Goal: Information Seeking & Learning: Check status

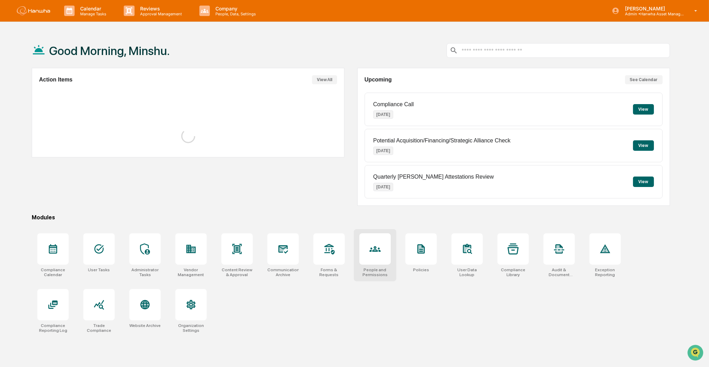
click at [373, 256] on div at bounding box center [374, 249] width 31 height 31
click at [276, 248] on div at bounding box center [282, 249] width 31 height 31
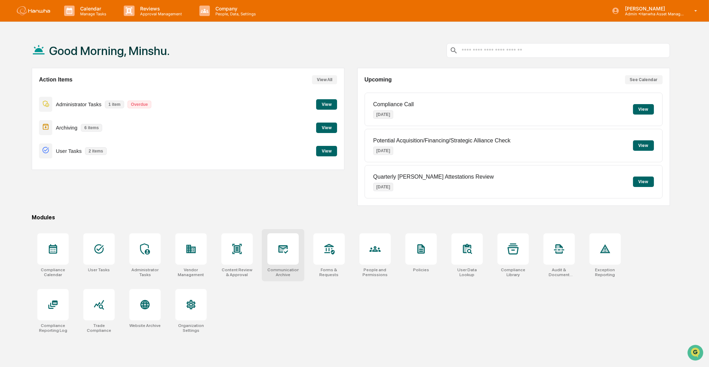
click at [284, 251] on icon at bounding box center [282, 249] width 11 height 11
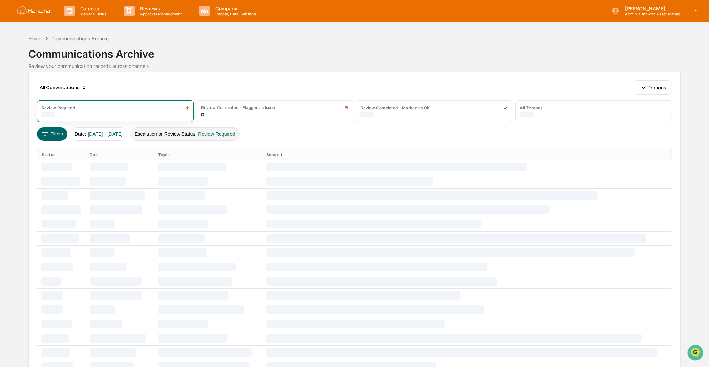
click at [219, 132] on span "Review Required" at bounding box center [216, 134] width 37 height 6
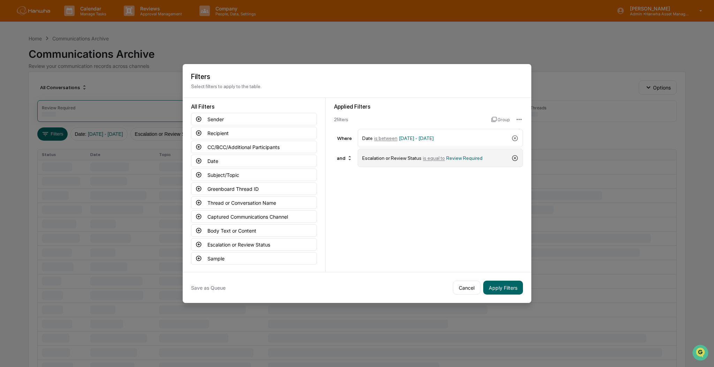
click at [514, 155] on icon at bounding box center [515, 158] width 6 height 6
click at [242, 214] on button "Captured Communications Channel" at bounding box center [254, 217] width 126 height 13
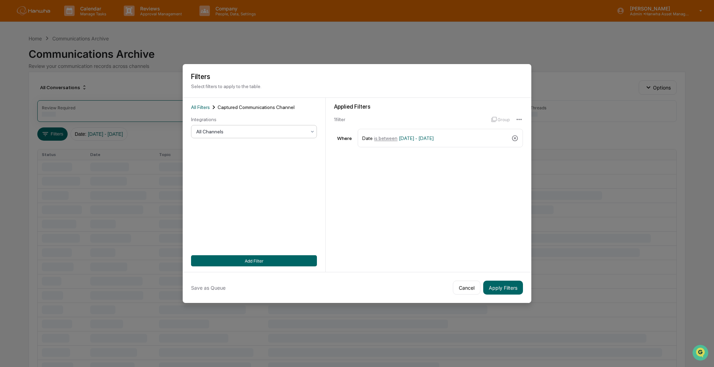
click at [240, 132] on div at bounding box center [251, 131] width 110 height 7
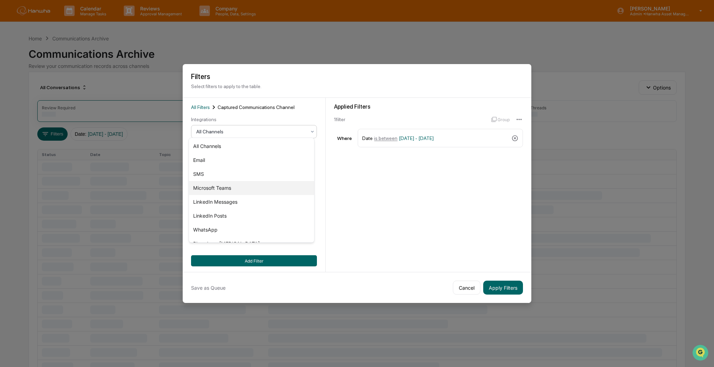
click at [209, 174] on div "SMS" at bounding box center [251, 174] width 125 height 14
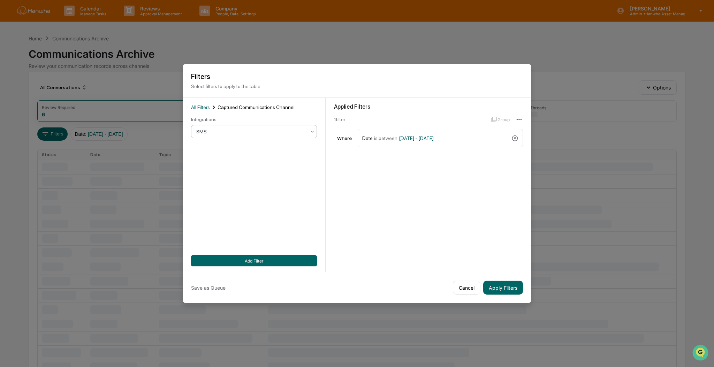
drag, startPoint x: 274, startPoint y: 260, endPoint x: 377, endPoint y: 266, distance: 103.3
click at [274, 260] on button "Add Filter" at bounding box center [254, 261] width 126 height 11
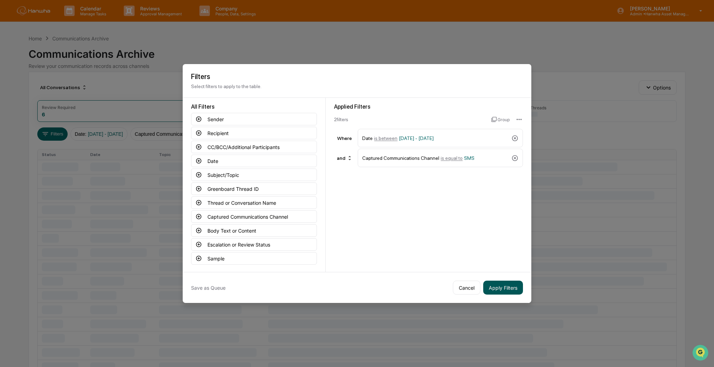
click at [512, 282] on button "Apply Filters" at bounding box center [503, 288] width 40 height 14
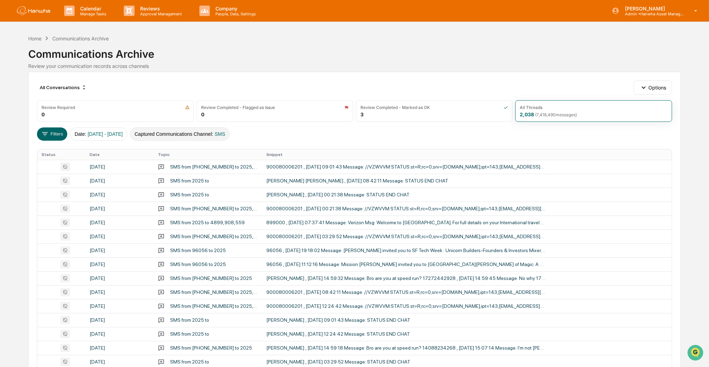
click at [213, 136] on button "Captured Communications Channel : SMS" at bounding box center [180, 134] width 100 height 13
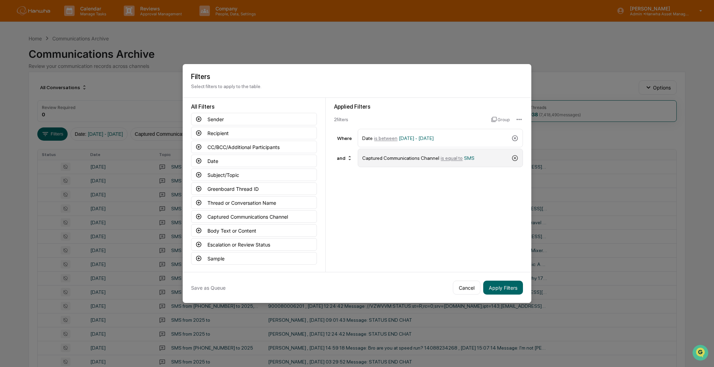
drag, startPoint x: 511, startPoint y: 156, endPoint x: 494, endPoint y: 155, distance: 17.1
click at [511, 156] on icon at bounding box center [514, 158] width 7 height 7
click at [215, 117] on button "Sender" at bounding box center [254, 119] width 126 height 13
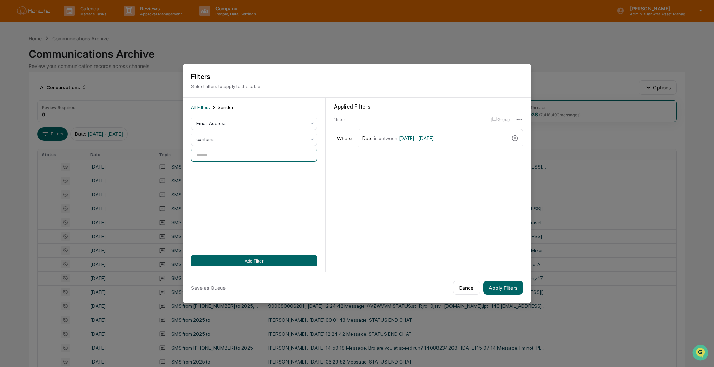
click at [232, 151] on input at bounding box center [254, 155] width 126 height 13
click at [238, 125] on div "Email Address" at bounding box center [251, 124] width 117 height 10
click at [231, 137] on div "Email Address" at bounding box center [251, 138] width 125 height 14
click at [239, 122] on div at bounding box center [251, 123] width 110 height 7
click at [236, 148] on div "User" at bounding box center [251, 152] width 125 height 14
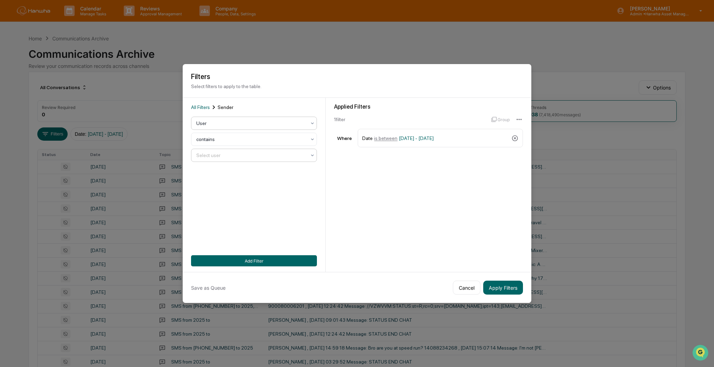
click at [236, 152] on div at bounding box center [251, 155] width 110 height 7
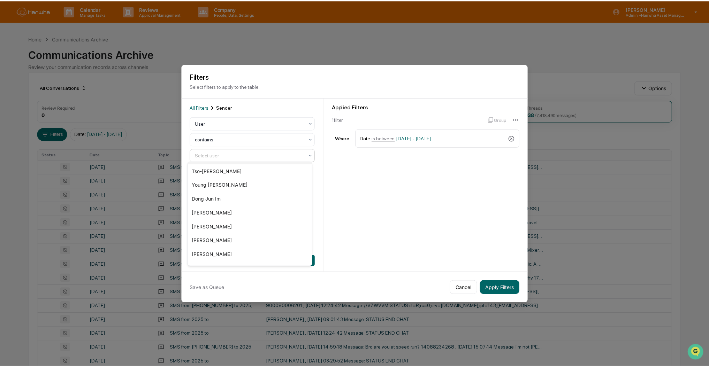
scroll to position [232, 0]
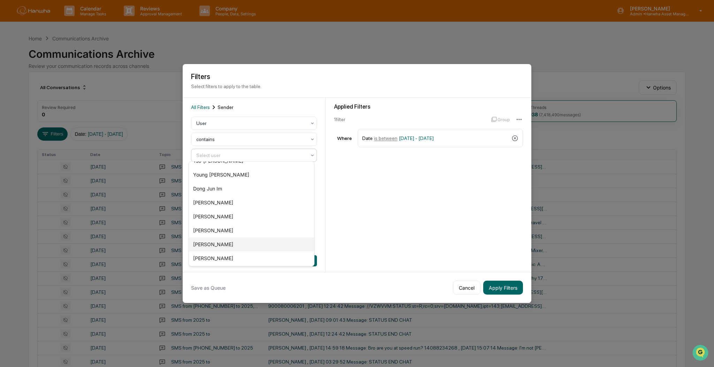
click at [211, 241] on div "Joann Shi" at bounding box center [251, 245] width 125 height 14
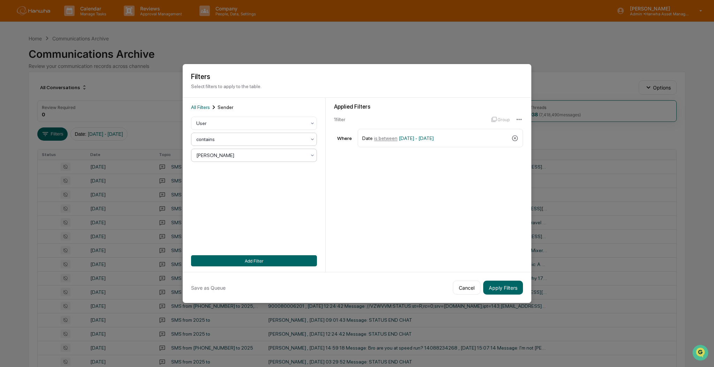
click at [256, 138] on div at bounding box center [251, 139] width 110 height 7
click at [509, 287] on button "Apply Filters" at bounding box center [503, 288] width 40 height 14
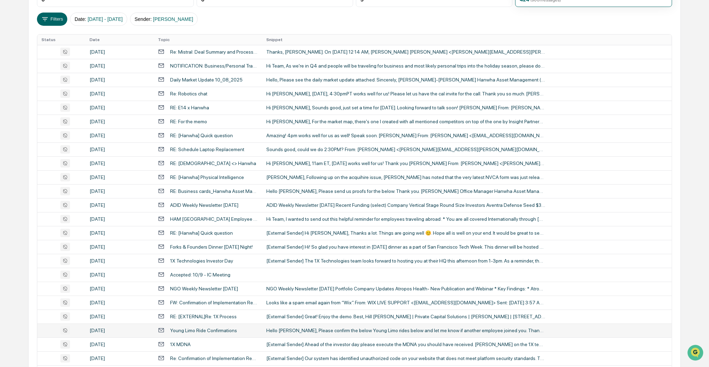
scroll to position [41, 0]
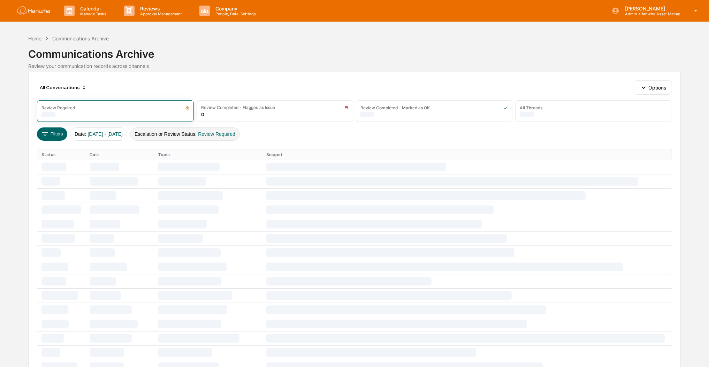
click at [187, 134] on button "Escalation or Review Status : Review Required" at bounding box center [185, 134] width 110 height 13
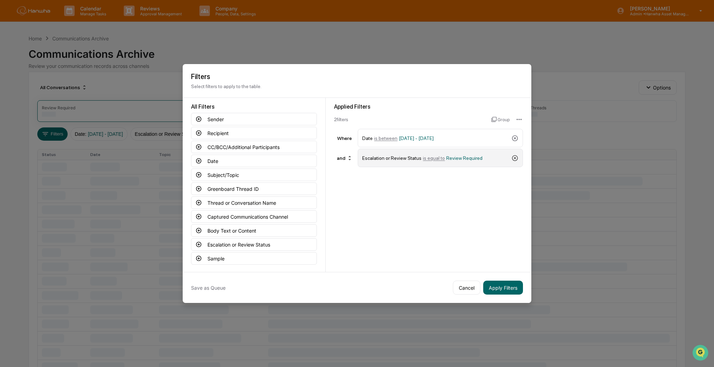
click at [512, 156] on icon at bounding box center [515, 158] width 6 height 6
click at [252, 215] on button "Captured Communications Channel" at bounding box center [254, 217] width 126 height 13
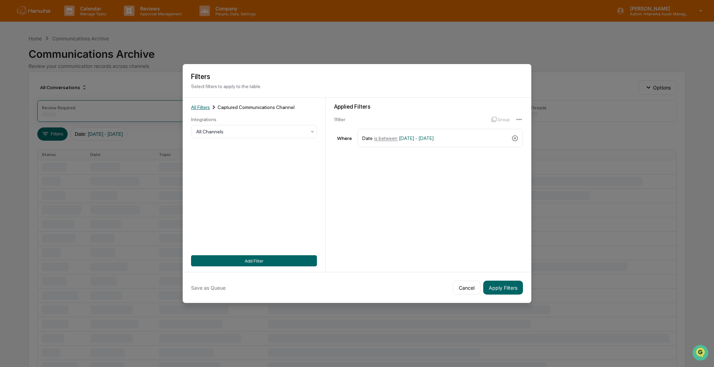
click at [197, 104] on div "All Filters Captured Communications Channel" at bounding box center [254, 108] width 126 height 8
click at [241, 130] on div at bounding box center [251, 131] width 110 height 7
click at [502, 290] on button "Apply Filters" at bounding box center [503, 288] width 40 height 14
click at [252, 128] on div at bounding box center [251, 131] width 110 height 7
click at [233, 172] on div "SMS" at bounding box center [251, 174] width 125 height 14
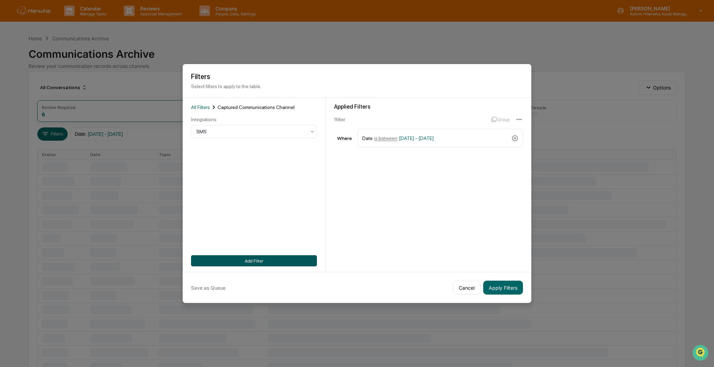
drag, startPoint x: 263, startPoint y: 257, endPoint x: 313, endPoint y: 265, distance: 50.1
click at [263, 257] on button "Add Filter" at bounding box center [254, 261] width 126 height 11
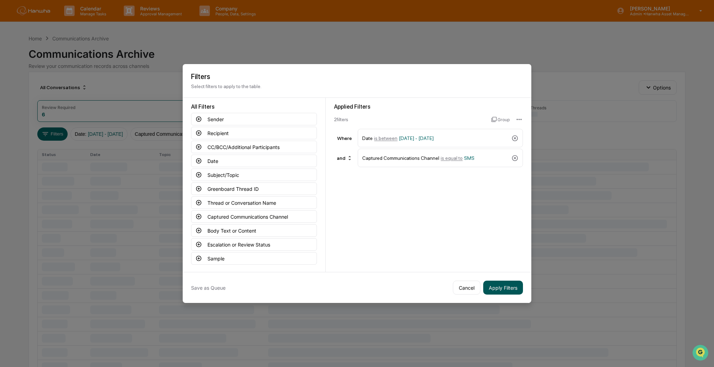
click at [492, 286] on button "Apply Filters" at bounding box center [503, 288] width 40 height 14
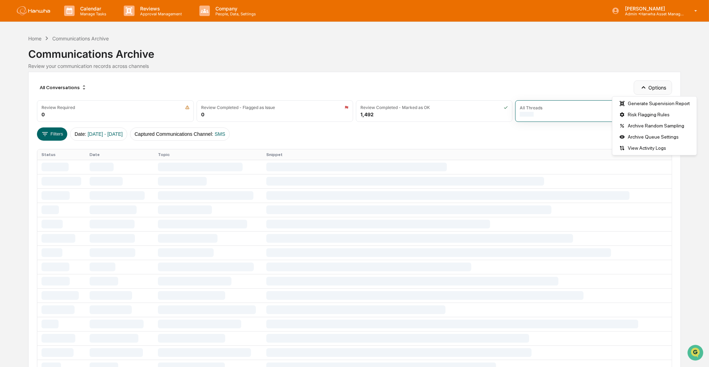
click at [659, 90] on button "Options" at bounding box center [653, 88] width 38 height 14
click at [602, 58] on div "Communications Archive" at bounding box center [354, 51] width 652 height 18
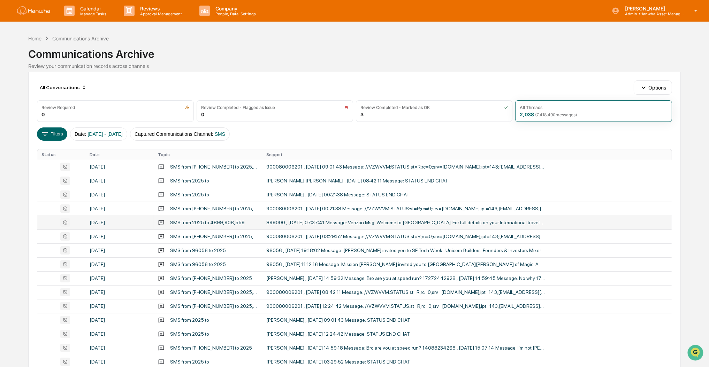
click at [213, 223] on div "SMS from 2025 to 4899,908,559" at bounding box center [207, 223] width 75 height 6
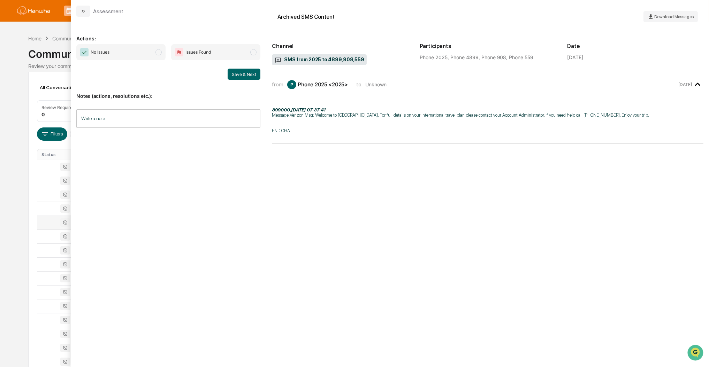
click at [440, 60] on div "Phone 2025, Phone 4899, Phone 908, Phone 559" at bounding box center [488, 57] width 136 height 6
click at [17, 83] on div "Calendar Manage Tasks Reviews Approval Management Company People, Data, Setting…" at bounding box center [354, 274] width 709 height 548
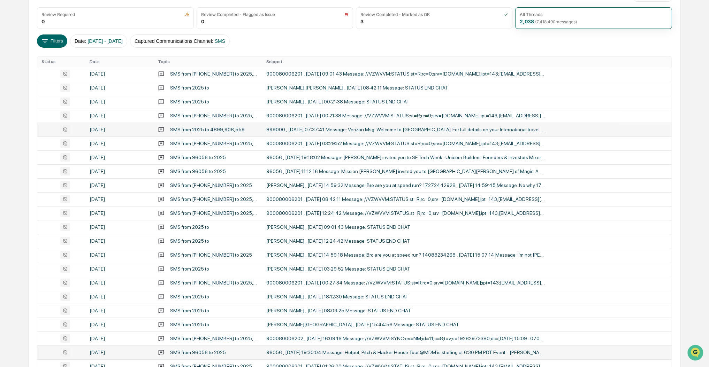
scroll to position [88, 0]
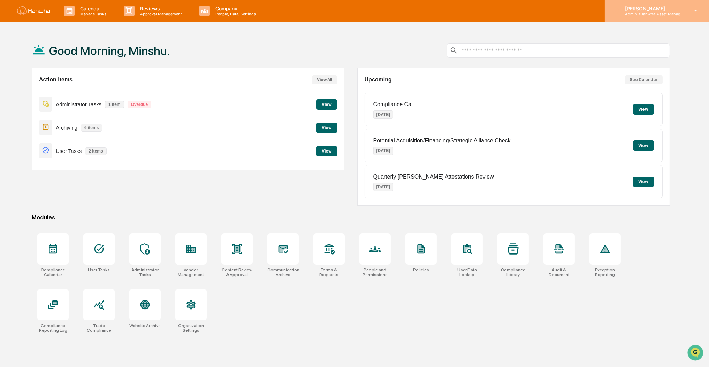
click at [645, 10] on p "[PERSON_NAME]" at bounding box center [651, 9] width 65 height 6
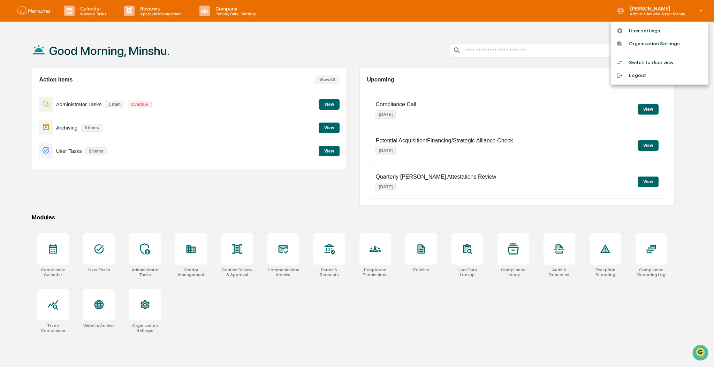
click at [640, 76] on li "Logout" at bounding box center [660, 75] width 98 height 13
